Goal: Task Accomplishment & Management: Use online tool/utility

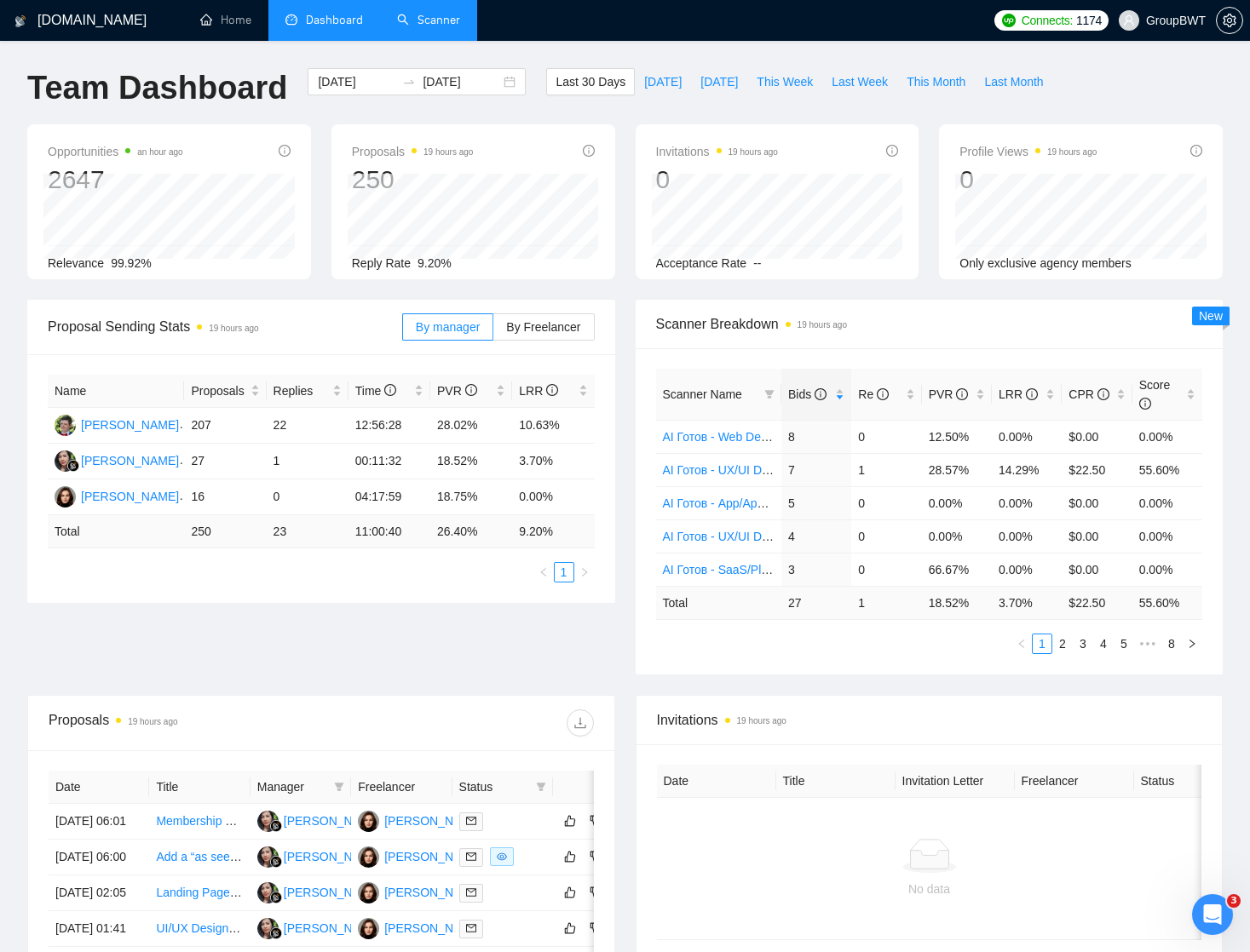
click at [438, 22] on link "Scanner" at bounding box center [429, 21] width 63 height 15
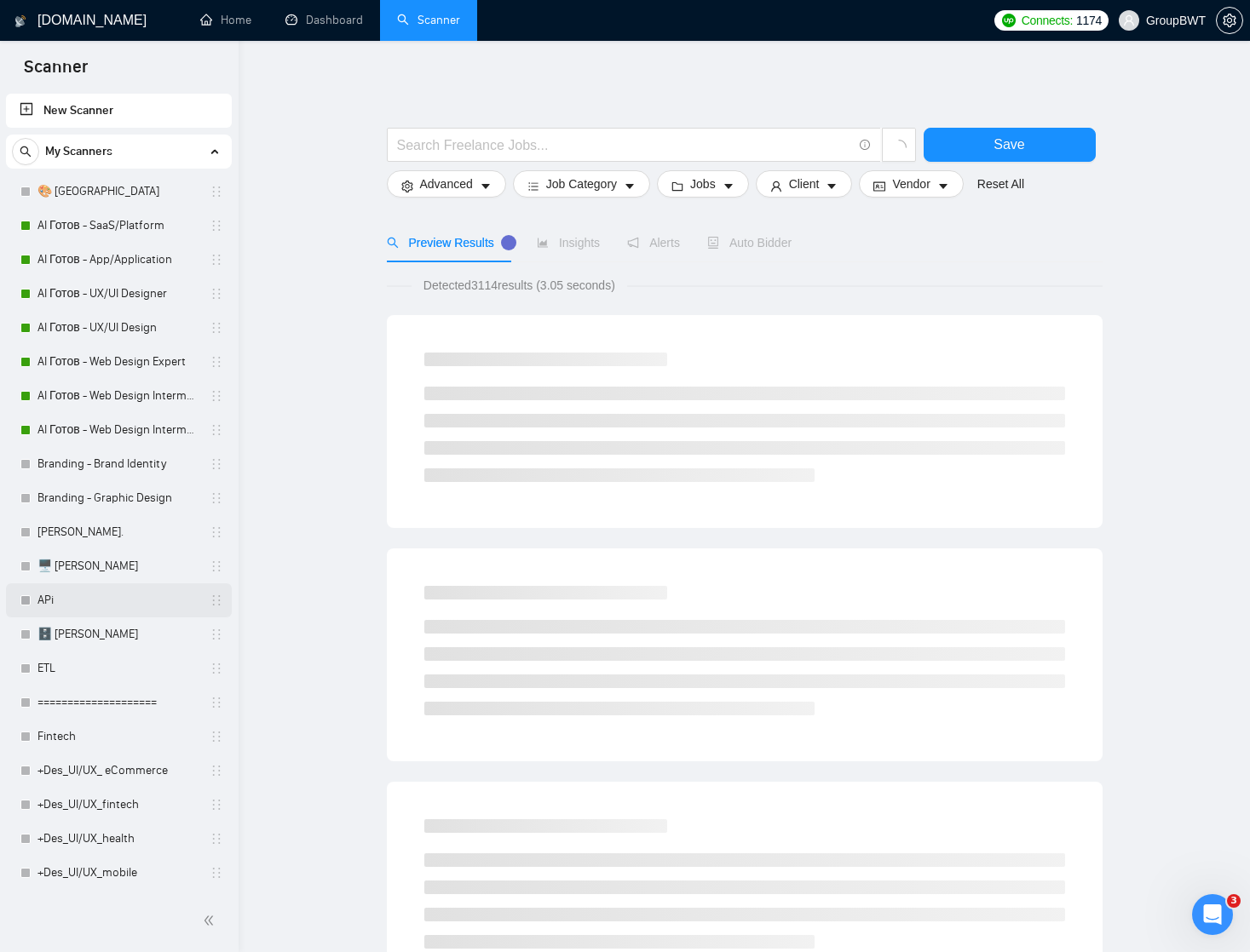
click at [45, 591] on link "APi" at bounding box center [118, 600] width 162 height 34
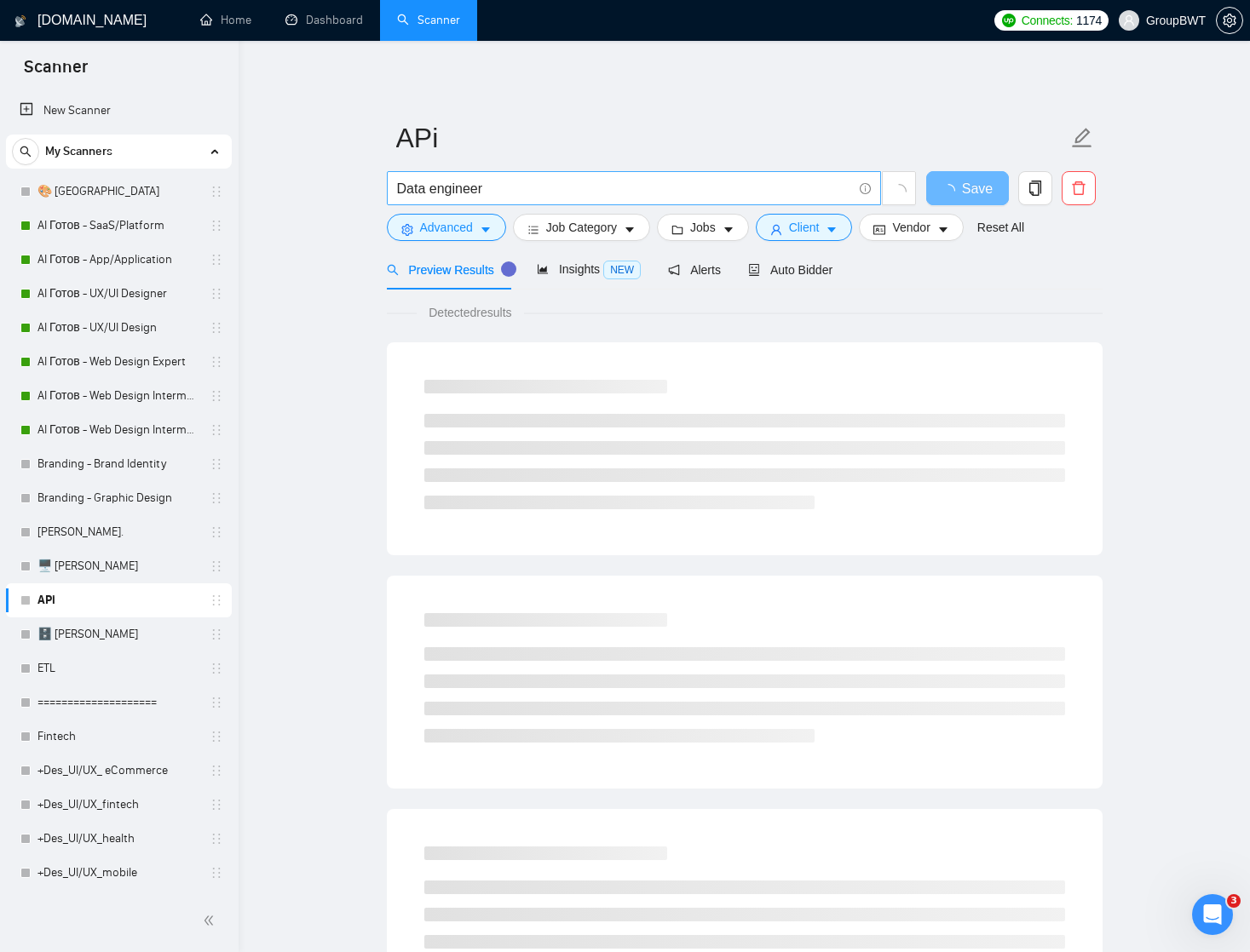
click at [443, 188] on input "Data engineer" at bounding box center [625, 188] width 455 height 21
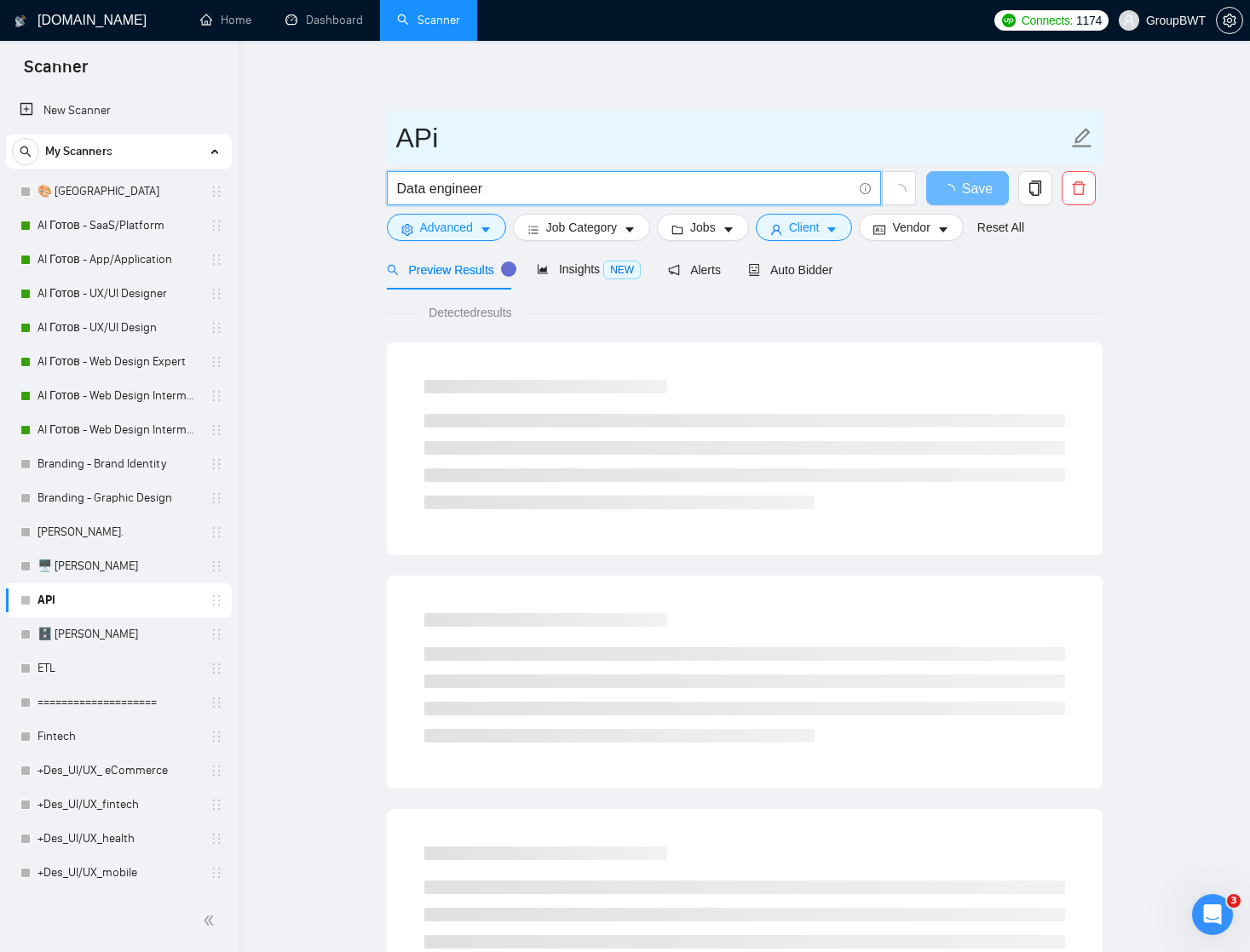
click at [420, 137] on input "APi" at bounding box center [732, 138] width 672 height 43
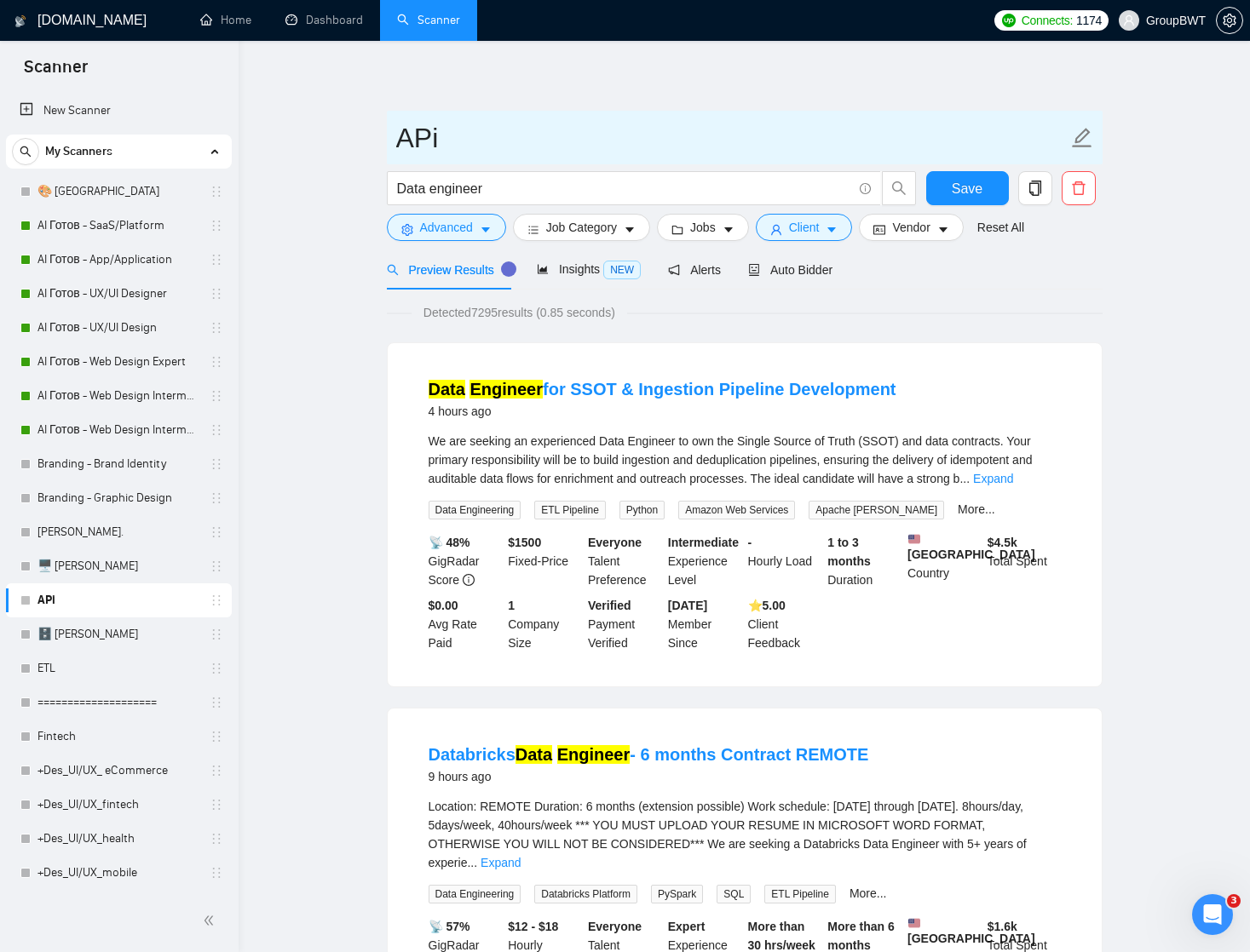
paste input "Data engineer"
type input "Data engineer"
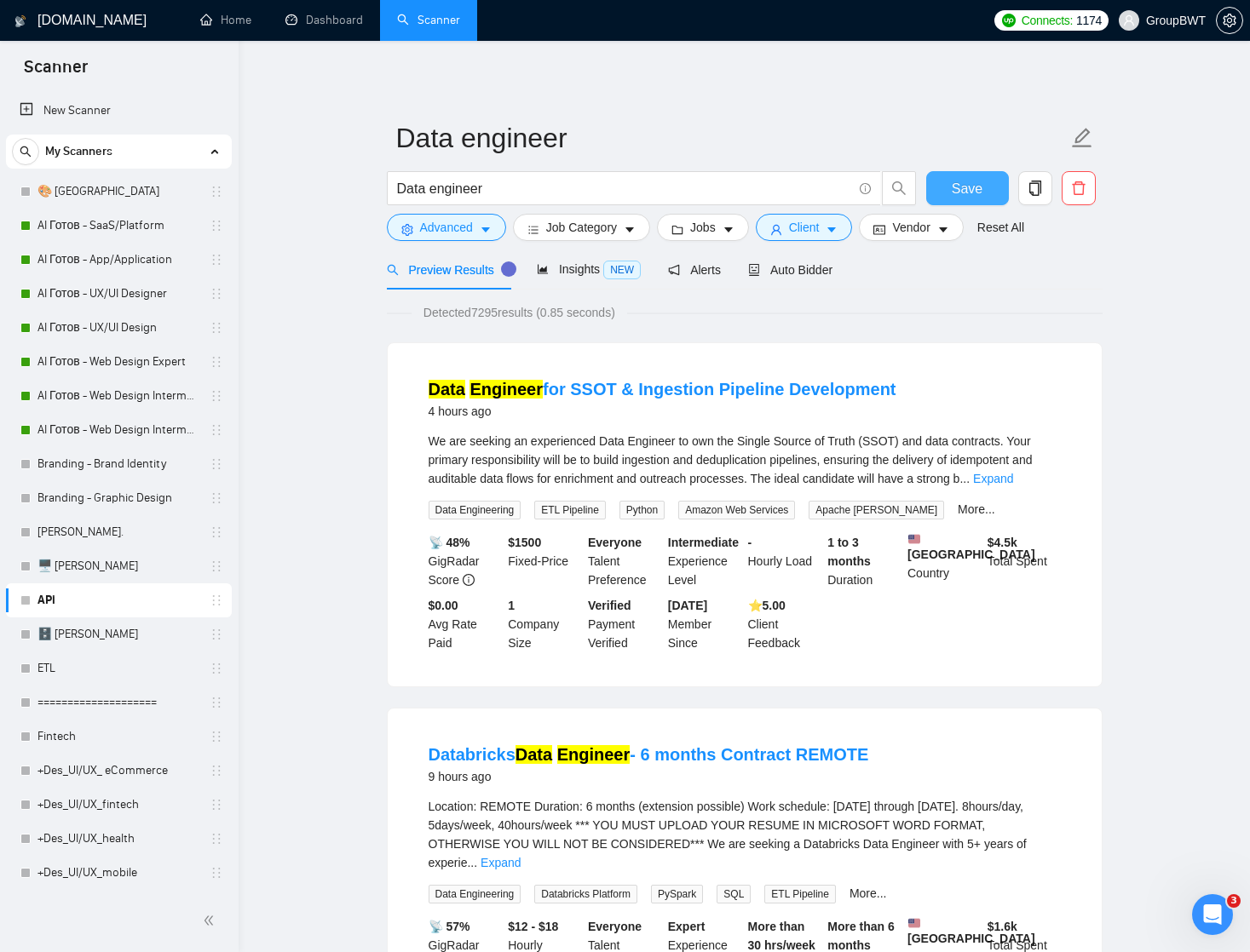
click at [968, 184] on span "Save" at bounding box center [966, 188] width 31 height 21
click at [804, 269] on span "Auto Bidder" at bounding box center [790, 269] width 84 height 14
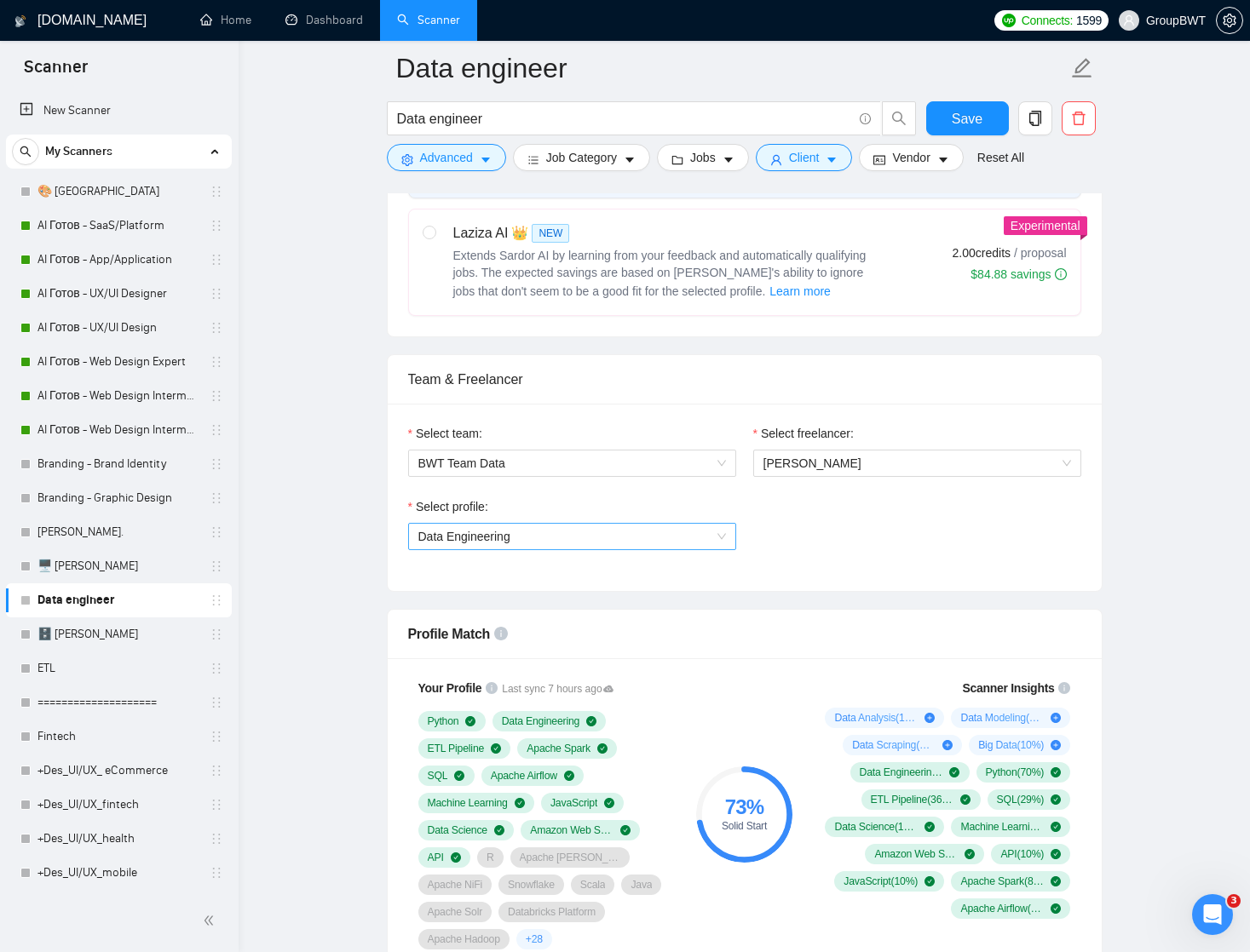
scroll to position [695, 0]
click at [690, 531] on span "Data Engineering" at bounding box center [572, 534] width 308 height 25
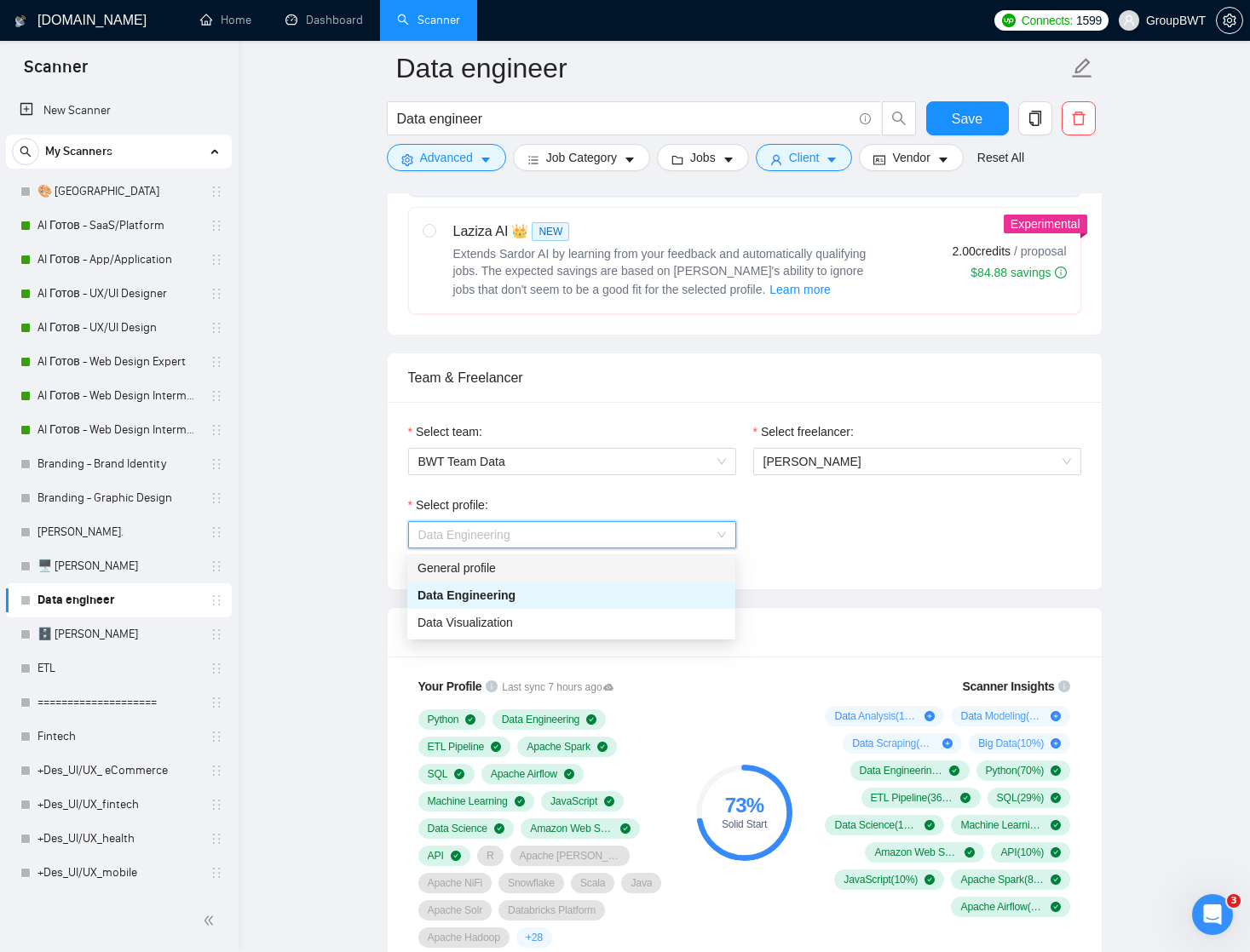
click at [641, 570] on div "General profile" at bounding box center [572, 568] width 308 height 19
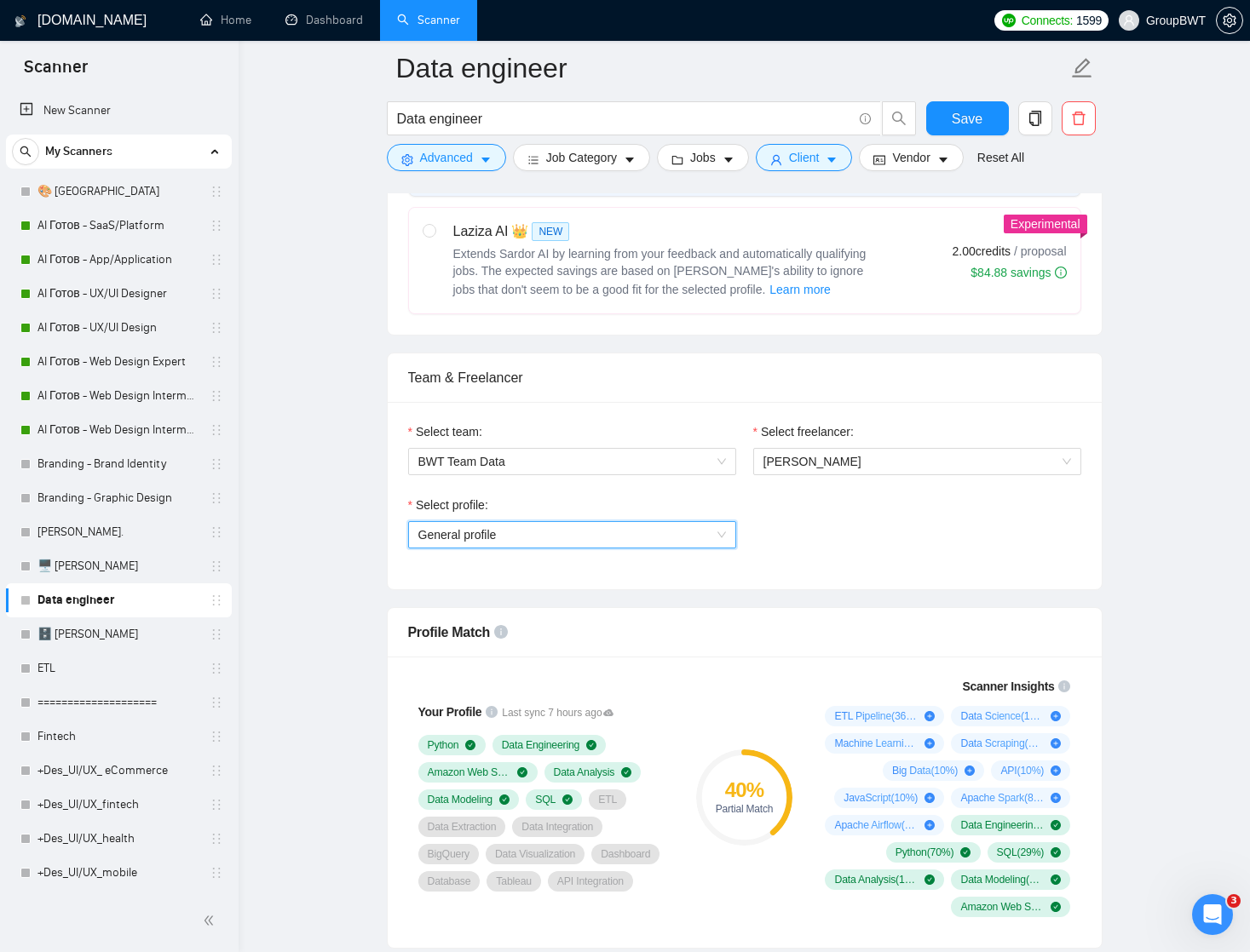
click at [720, 531] on span "General profile" at bounding box center [572, 534] width 308 height 25
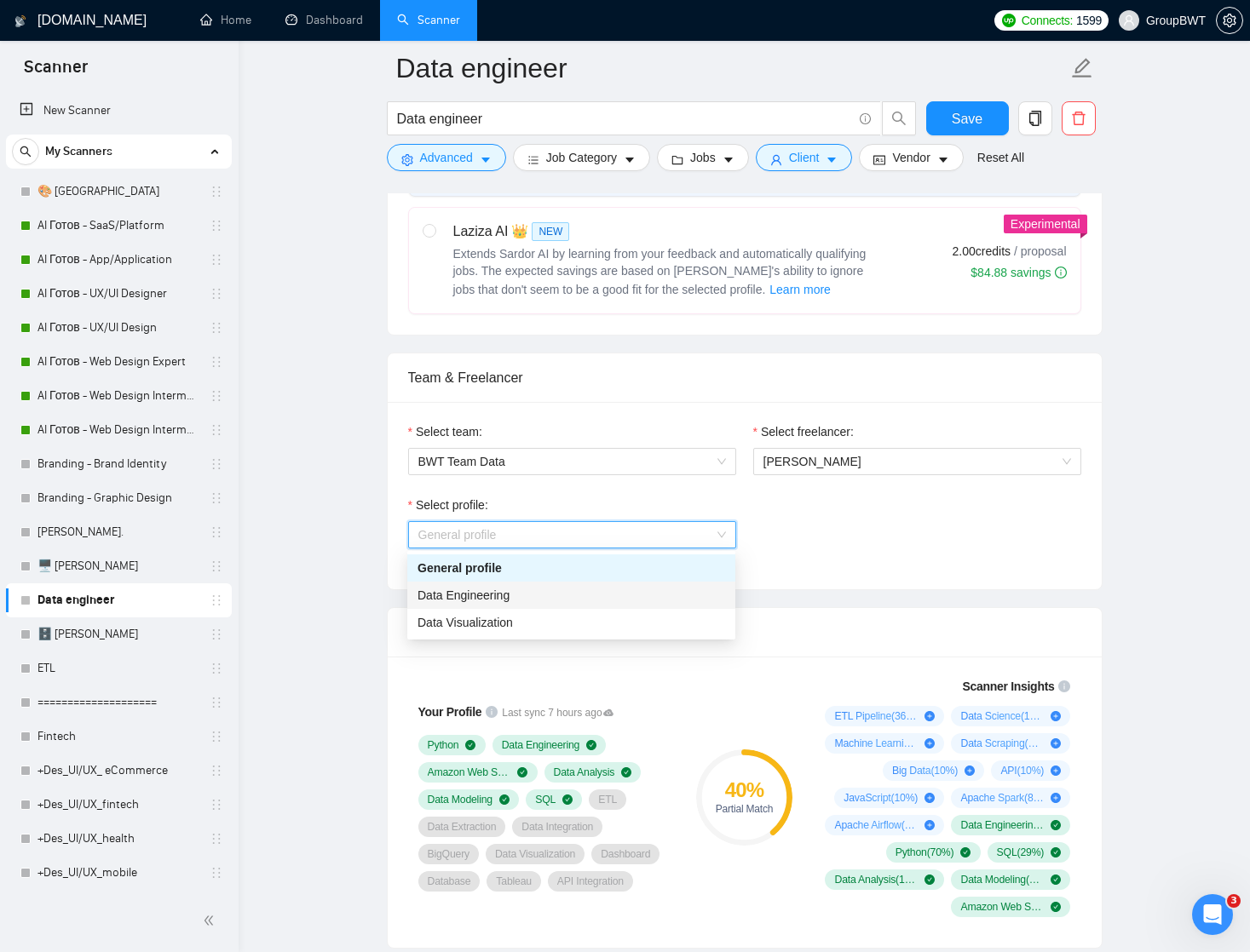
click at [645, 598] on div "Data Engineering" at bounding box center [572, 595] width 308 height 19
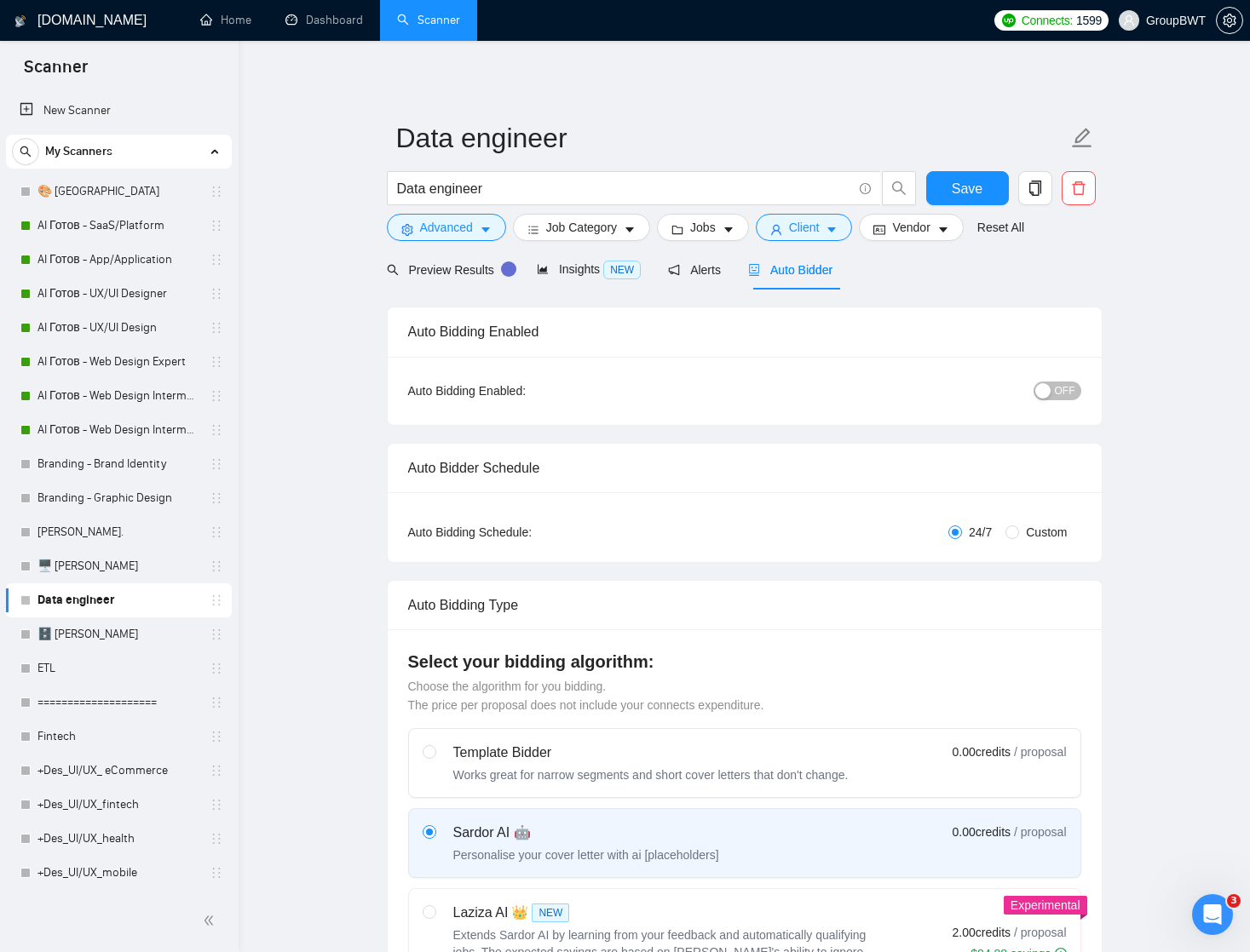
scroll to position [740, 0]
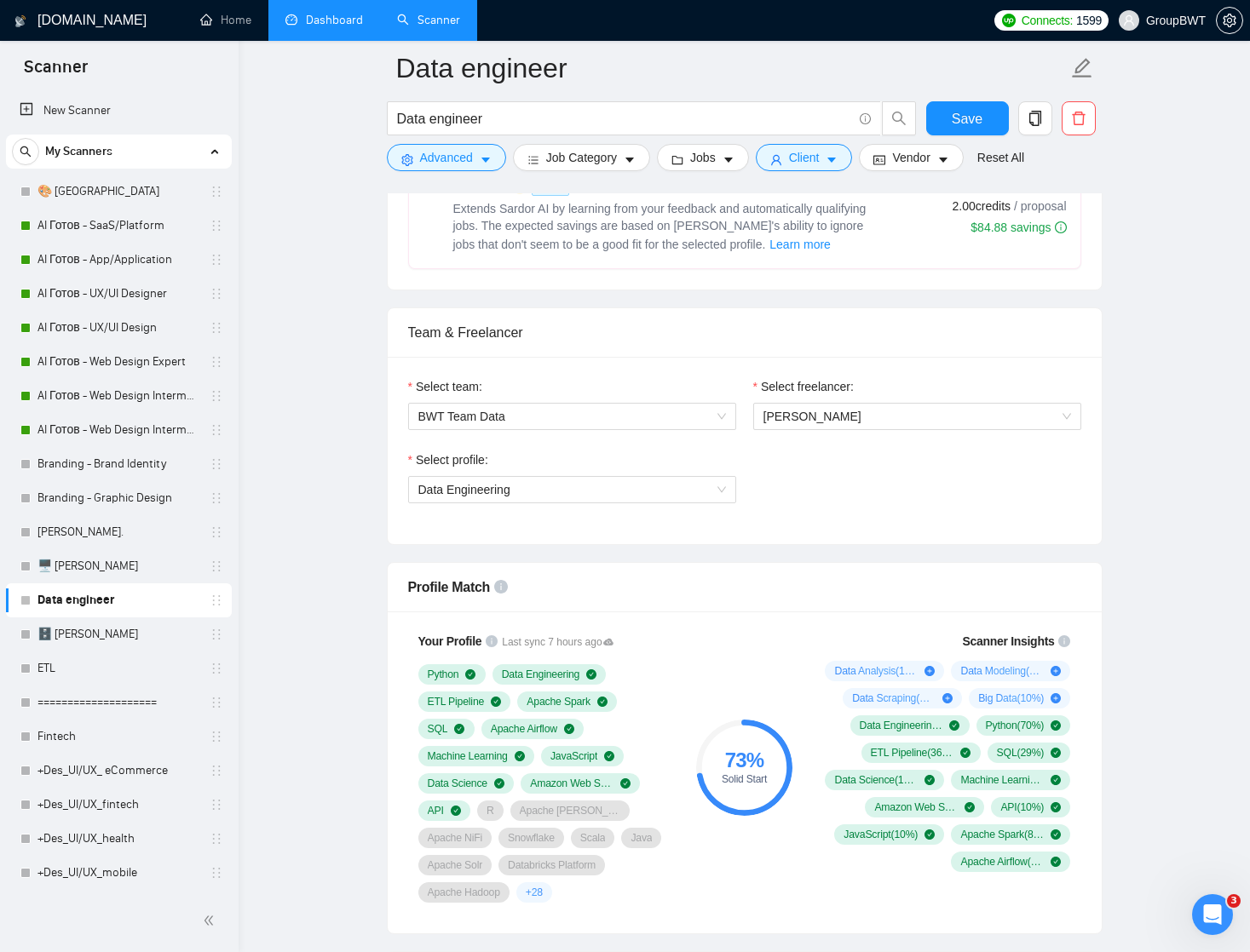
click at [332, 20] on link "Dashboard" at bounding box center [324, 21] width 77 height 15
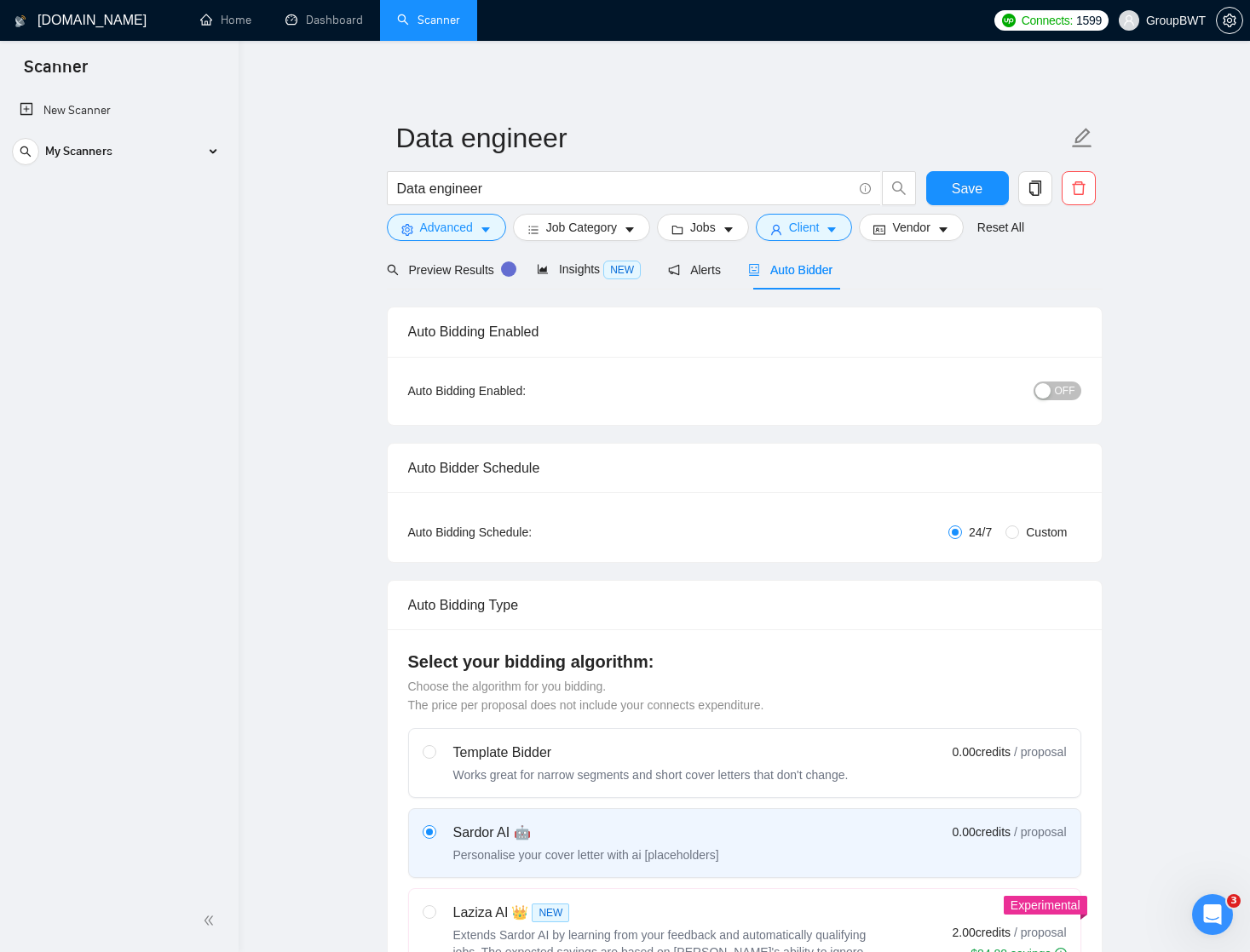
scroll to position [0, 0]
click at [507, 189] on input "Data engineer" at bounding box center [625, 188] width 455 height 21
